Goal: Obtain resource: Download file/media

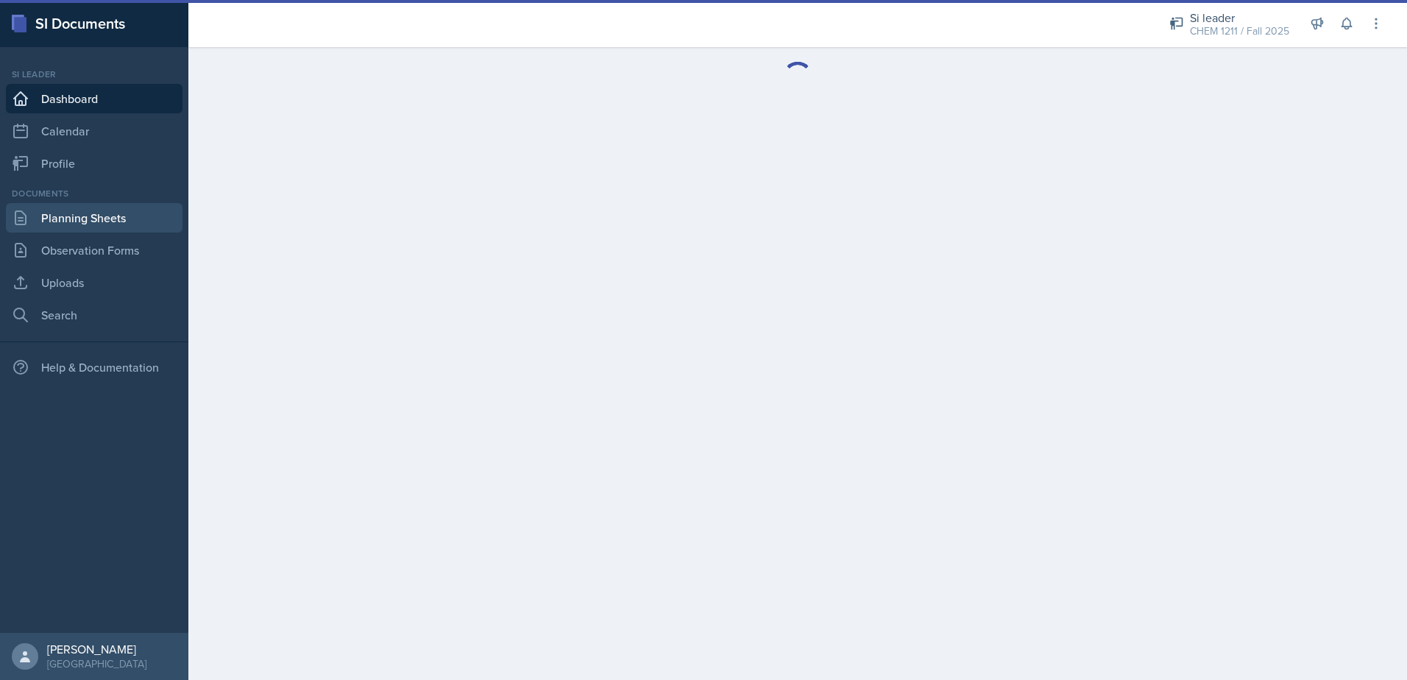
click at [124, 222] on link "Planning Sheets" at bounding box center [94, 217] width 177 height 29
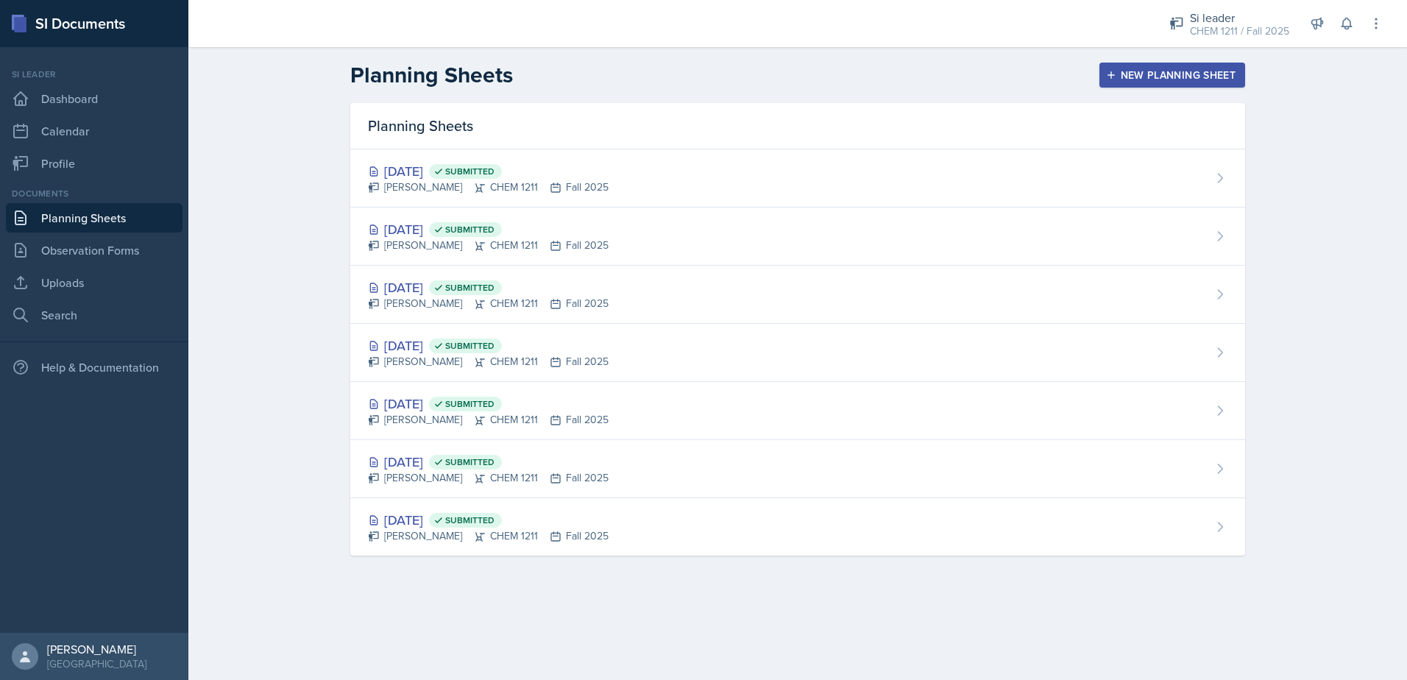
click at [495, 177] on span "Submitted" at bounding box center [469, 172] width 49 height 12
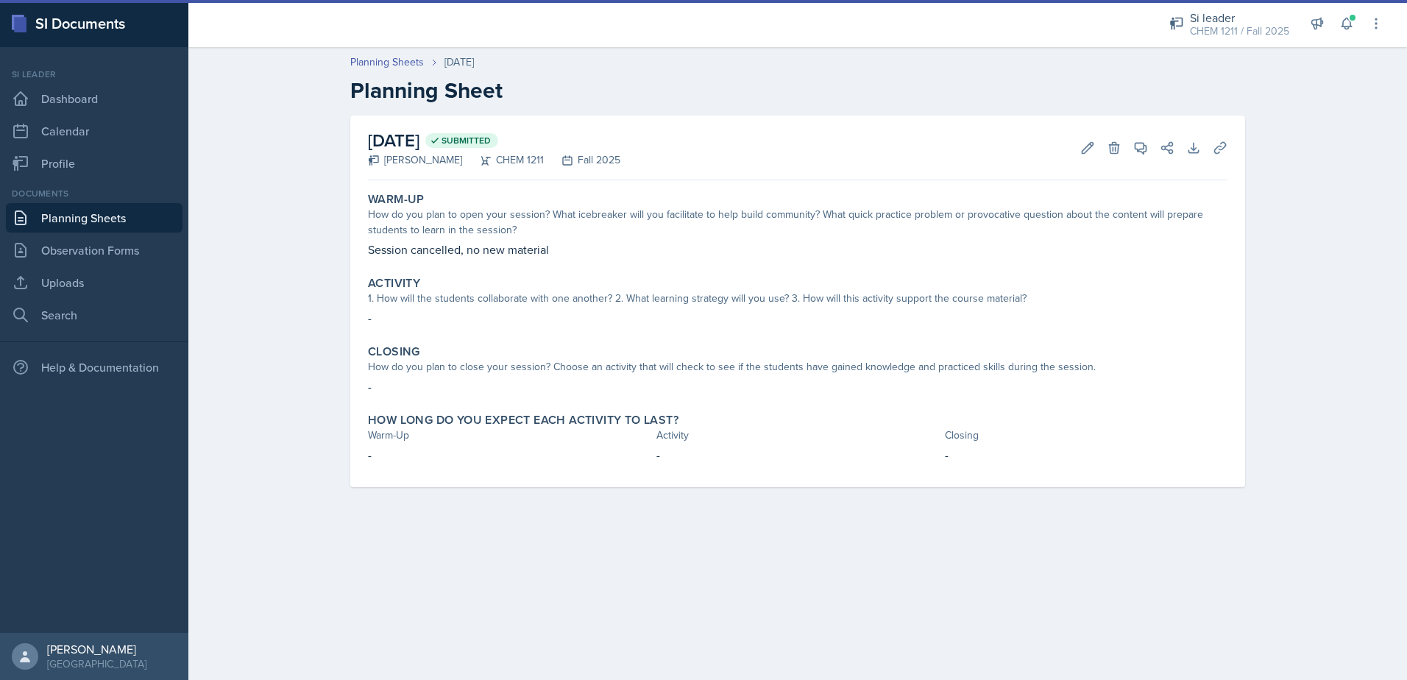
click at [108, 217] on link "Planning Sheets" at bounding box center [94, 217] width 177 height 29
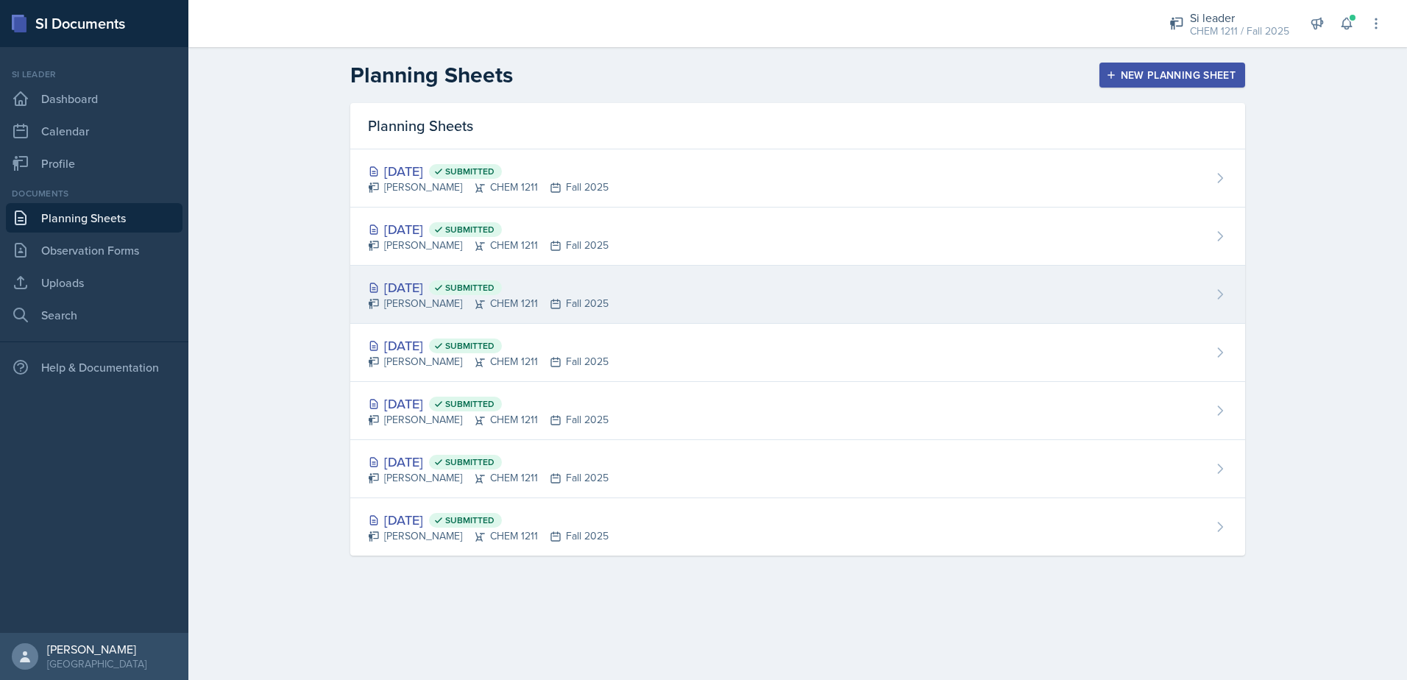
click at [507, 302] on div "[PERSON_NAME] CHEM 1211 Fall 2025" at bounding box center [488, 303] width 241 height 15
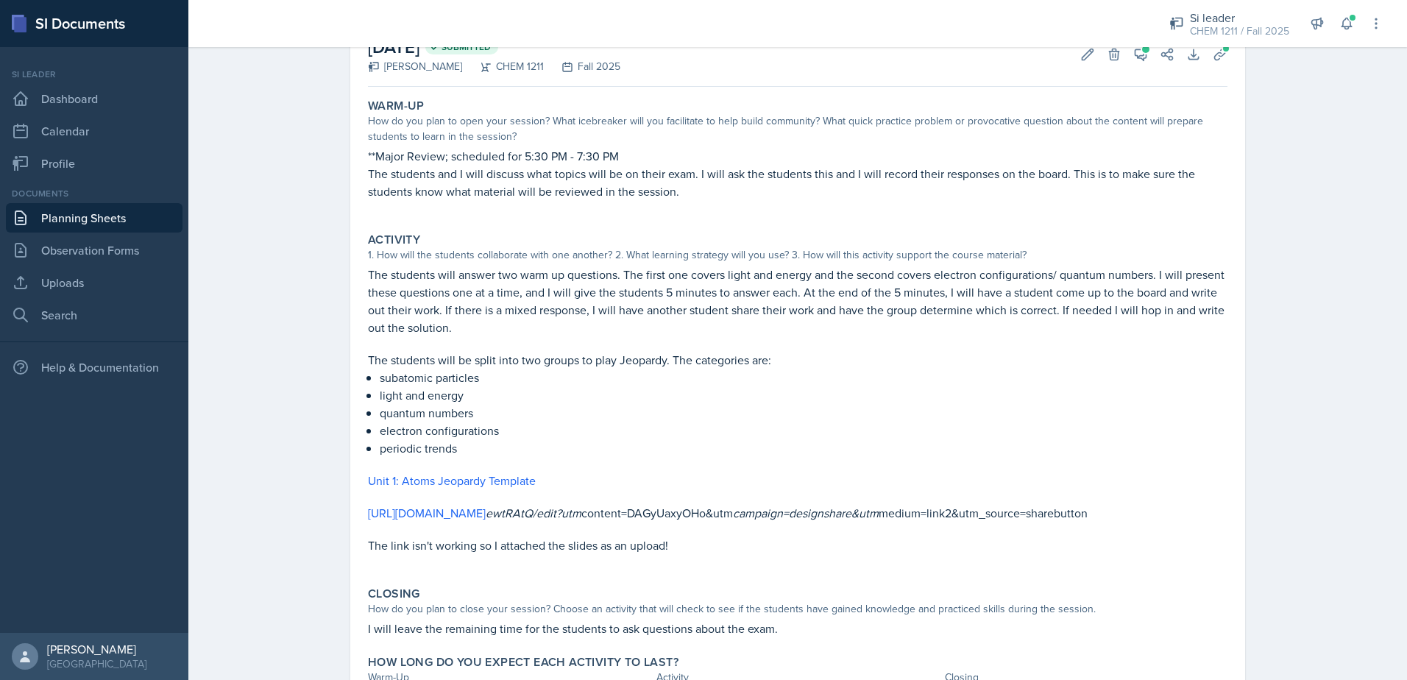
scroll to position [154, 0]
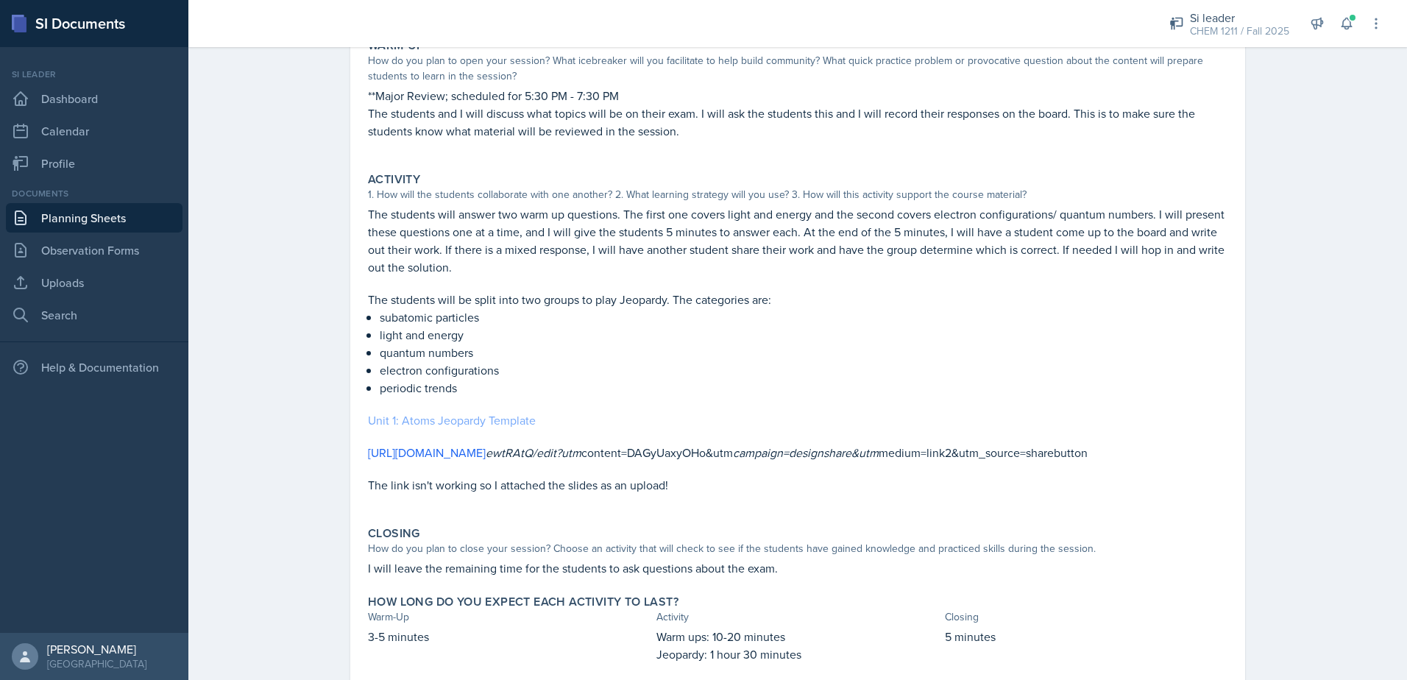
click at [501, 422] on link "Unit 1: Atoms Jeopardy Template" at bounding box center [452, 420] width 168 height 16
